Goal: Task Accomplishment & Management: Manage account settings

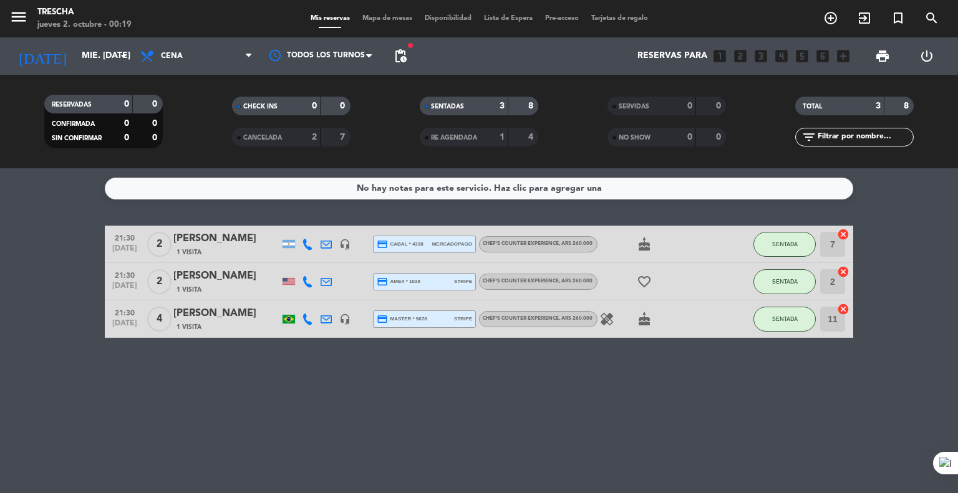
click at [28, 288] on bookings-row "21:30 [DATE] 2 [PERSON_NAME] 1 Visita headset_mic credit_card cabal * 4338 merc…" at bounding box center [479, 282] width 958 height 112
click at [205, 244] on div "[PERSON_NAME]" at bounding box center [226, 239] width 106 height 16
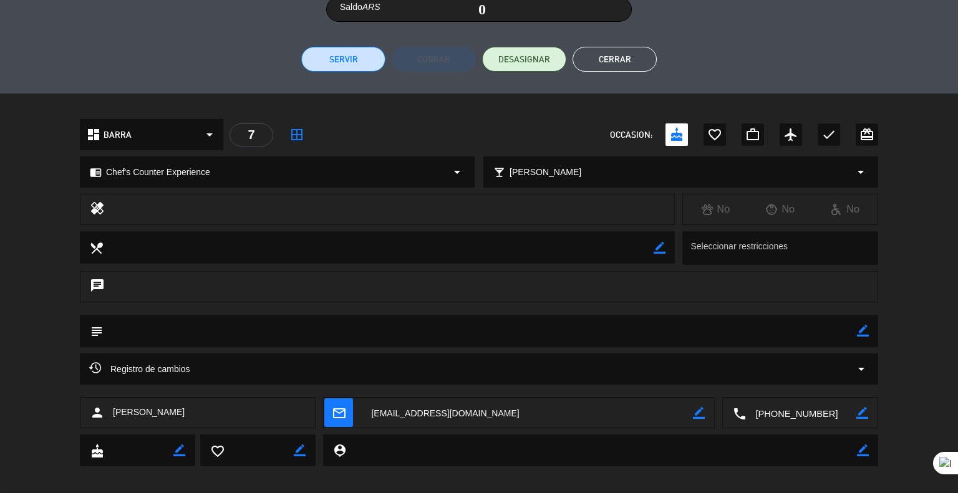
scroll to position [284, 0]
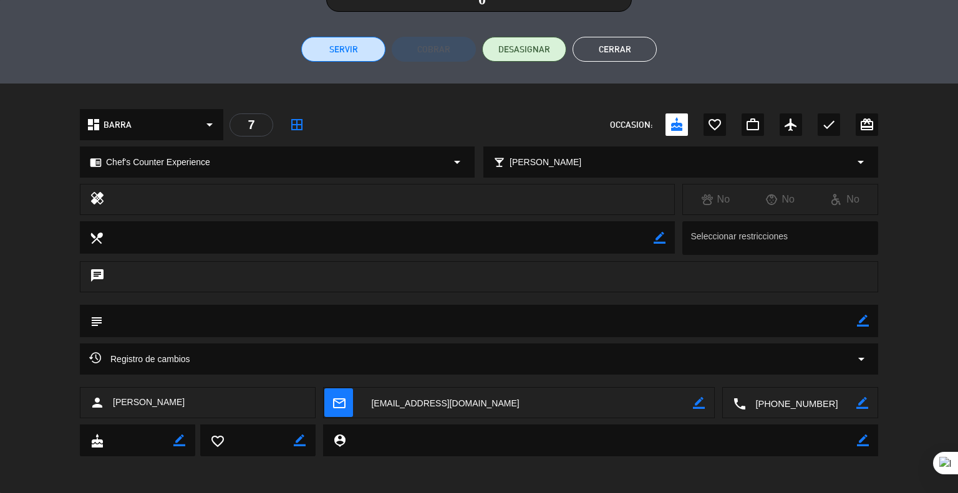
click at [599, 45] on button "Cerrar" at bounding box center [614, 49] width 84 height 25
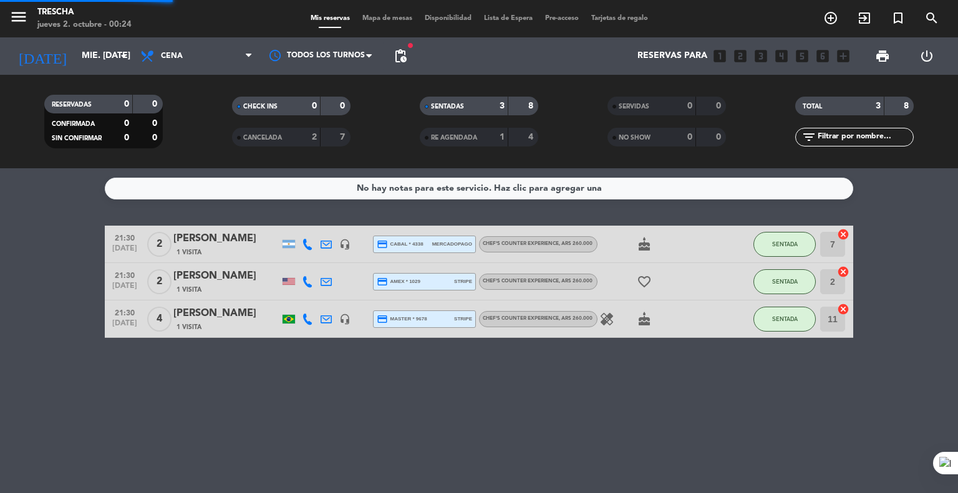
click at [183, 283] on div "[PERSON_NAME]" at bounding box center [226, 276] width 106 height 16
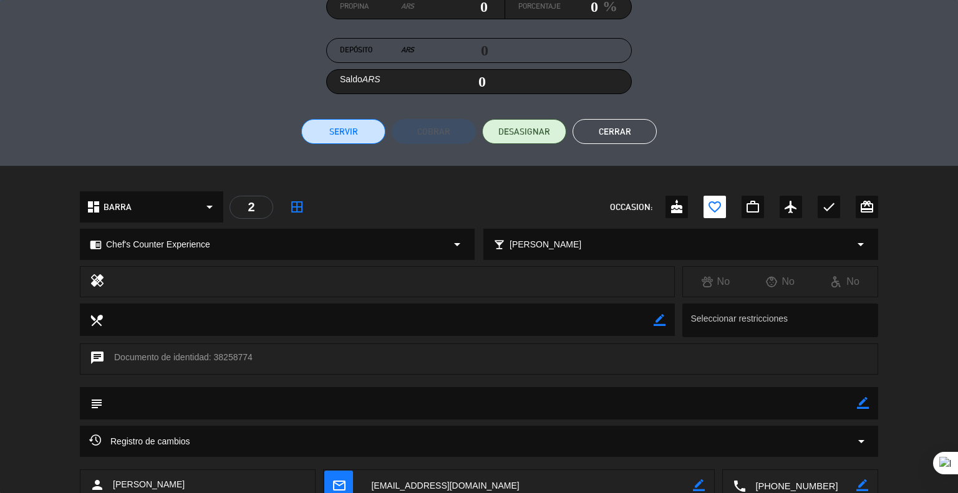
scroll to position [249, 0]
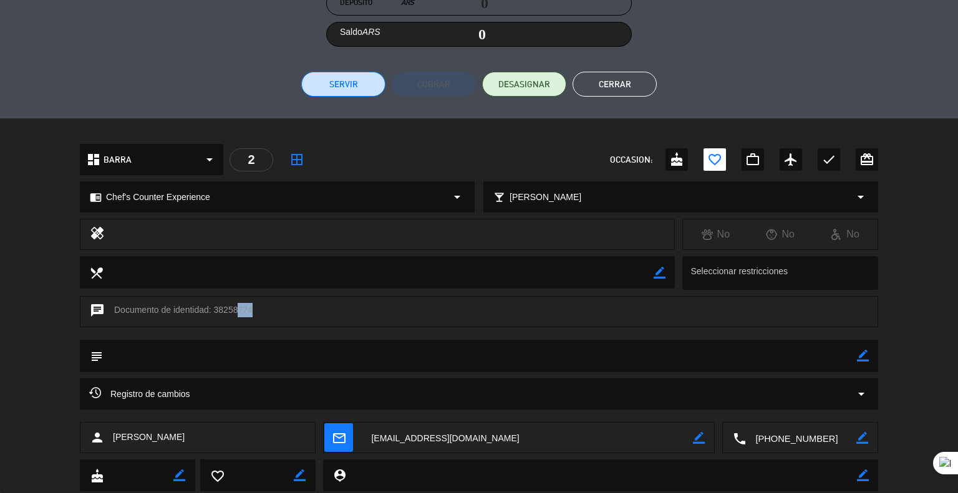
drag, startPoint x: 249, startPoint y: 310, endPoint x: 234, endPoint y: 310, distance: 15.0
click at [234, 310] on div "chat Documento de identidad: 38258774" at bounding box center [479, 311] width 798 height 31
click at [226, 310] on div "chat Documento de identidad: 38258774" at bounding box center [479, 311] width 798 height 31
drag, startPoint x: 214, startPoint y: 311, endPoint x: 252, endPoint y: 308, distance: 38.2
click at [252, 308] on div "chat Documento de identidad: 38258774" at bounding box center [479, 311] width 798 height 31
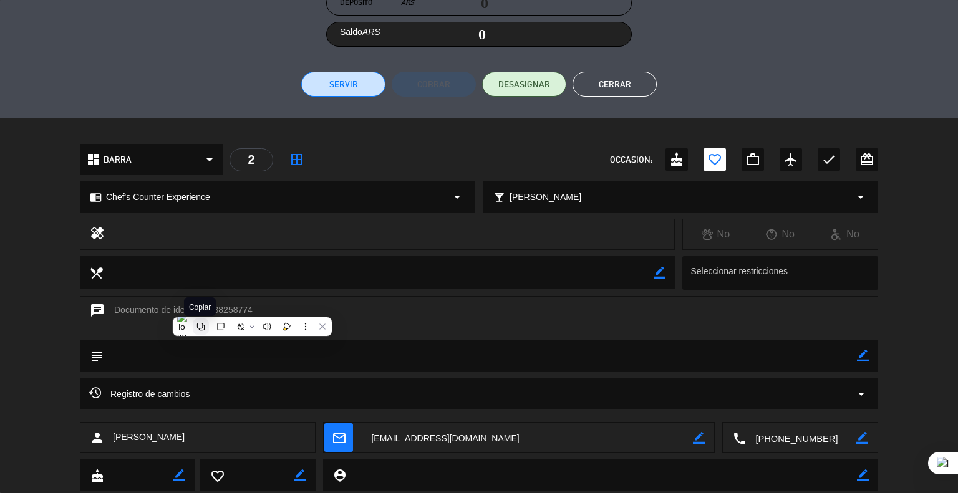
click at [197, 329] on icon at bounding box center [200, 326] width 9 height 9
click at [636, 81] on button "Cerrar" at bounding box center [614, 84] width 84 height 25
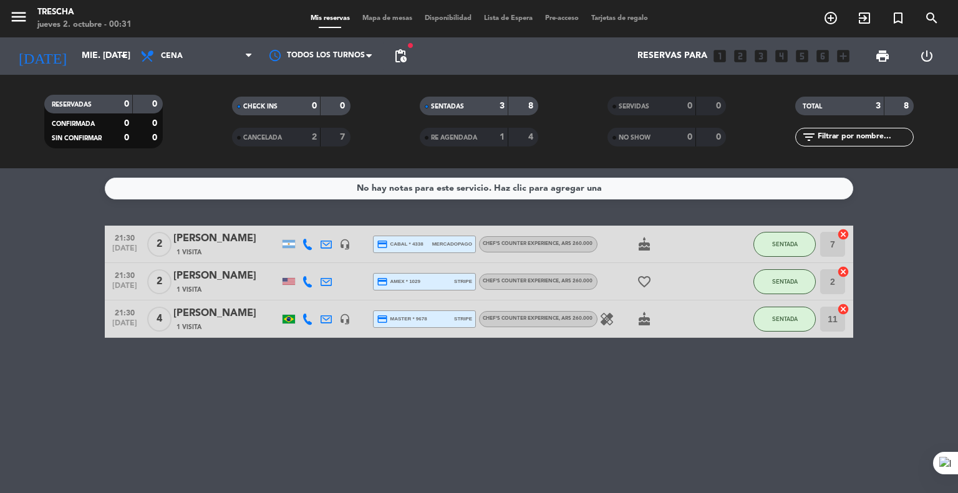
click at [224, 316] on div "[PERSON_NAME]" at bounding box center [226, 314] width 106 height 16
